Goal: Browse casually: Explore the website without a specific task or goal

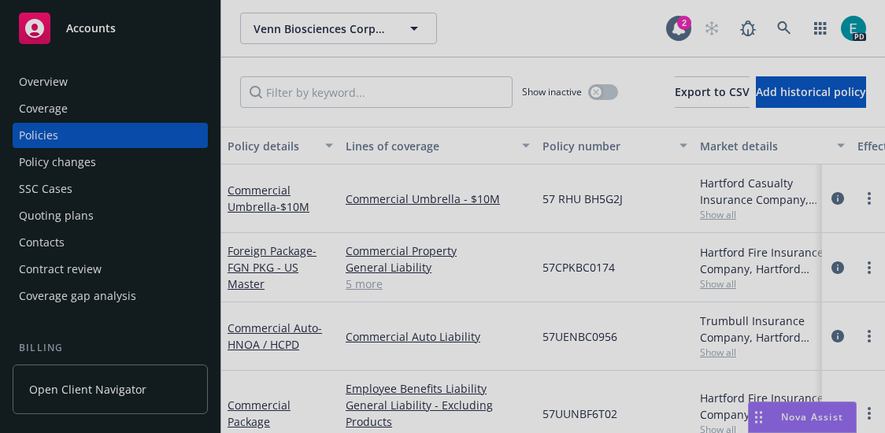
scroll to position [11, 0]
